Goal: Information Seeking & Learning: Learn about a topic

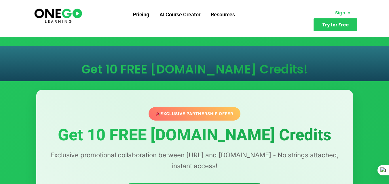
click at [335, 11] on span "Sign in" at bounding box center [342, 13] width 15 height 4
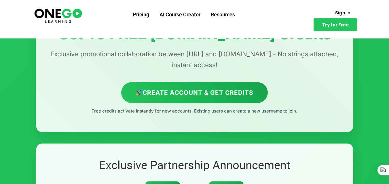
scroll to position [64, 0]
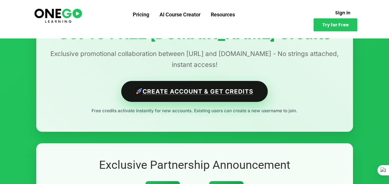
click at [196, 92] on link "Create Account & Get Credits" at bounding box center [194, 91] width 146 height 21
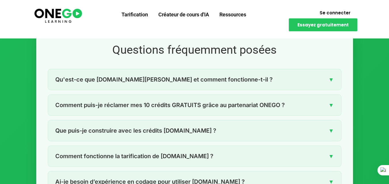
scroll to position [857, 0]
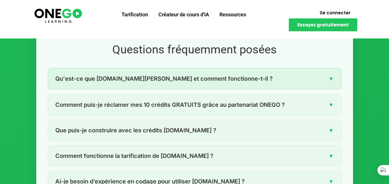
click at [331, 75] on font "▼" at bounding box center [330, 78] width 5 height 7
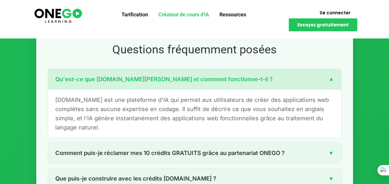
click at [184, 15] on font "Créateur de cours d'IA" at bounding box center [183, 15] width 51 height 6
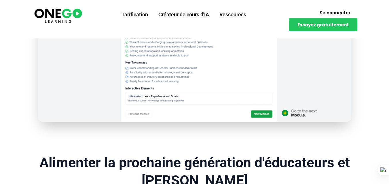
scroll to position [334, 0]
